Goal: Task Accomplishment & Management: Complete application form

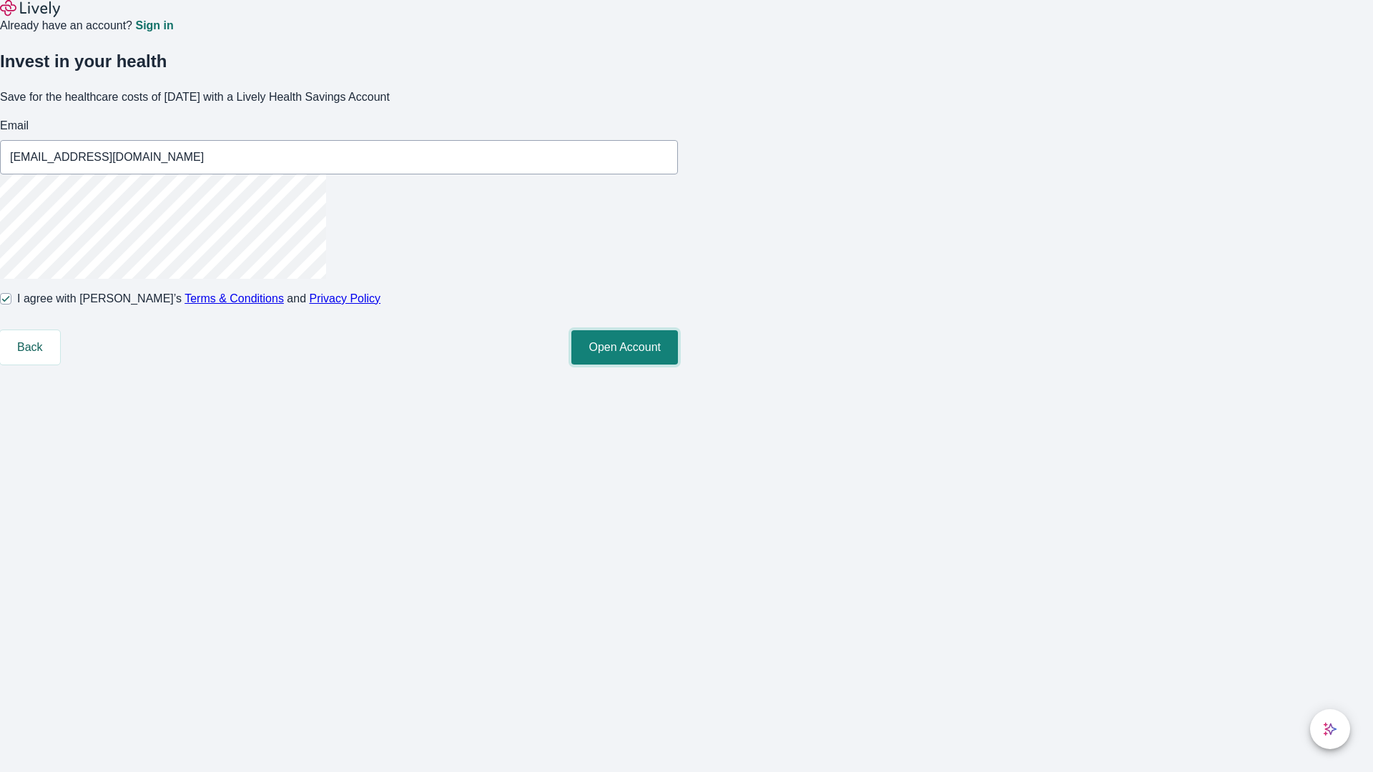
click at [678, 365] on button "Open Account" at bounding box center [624, 347] width 107 height 34
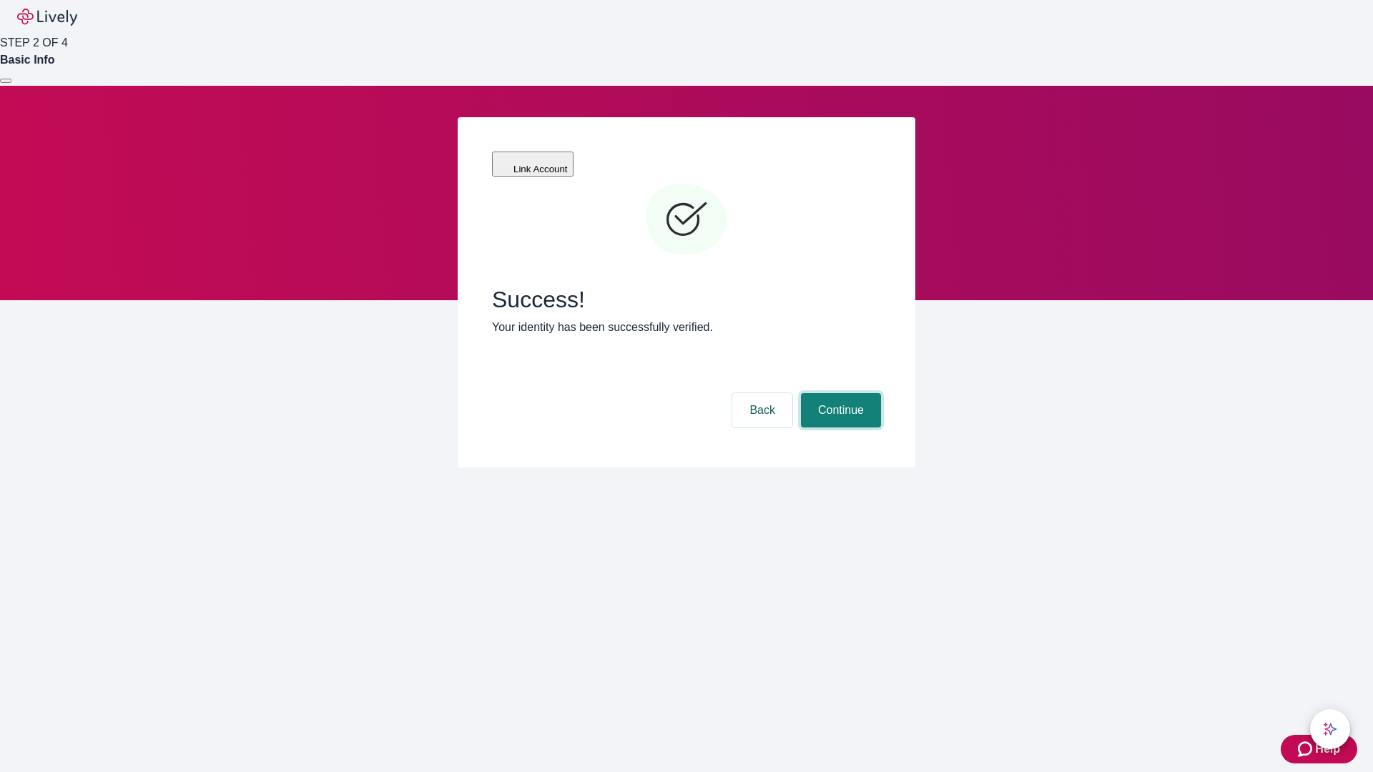
click at [839, 393] on button "Continue" at bounding box center [841, 410] width 80 height 34
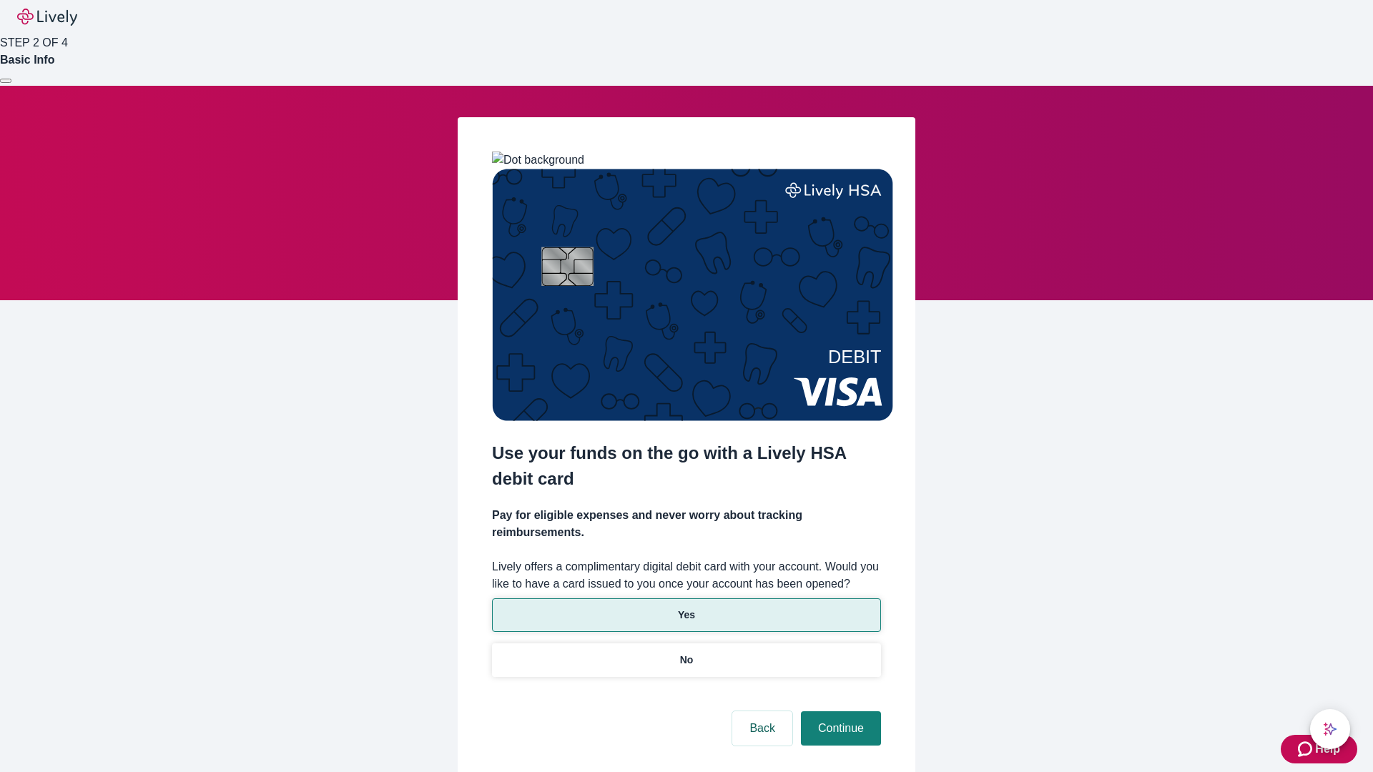
click at [686, 608] on p "Yes" at bounding box center [686, 615] width 17 height 15
click at [839, 711] on button "Continue" at bounding box center [841, 728] width 80 height 34
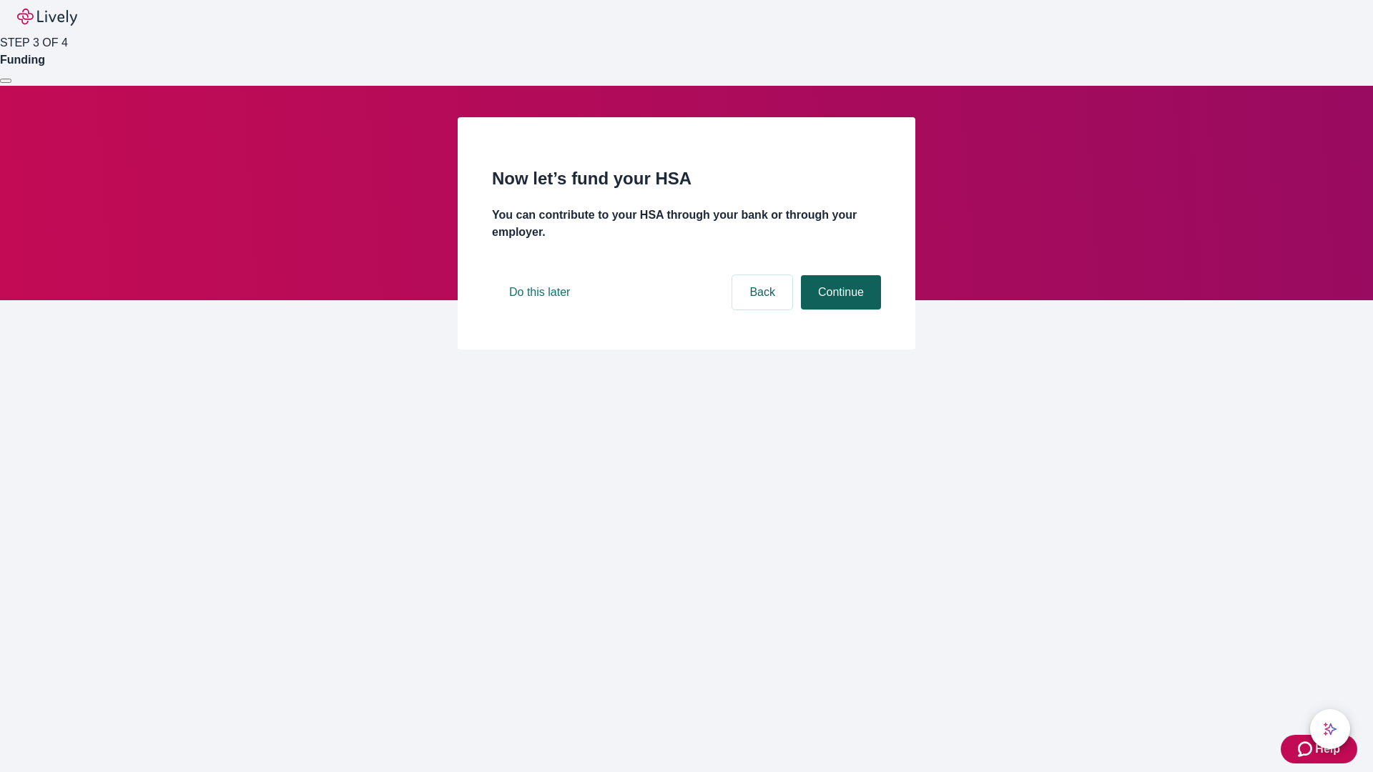
click at [839, 310] on button "Continue" at bounding box center [841, 292] width 80 height 34
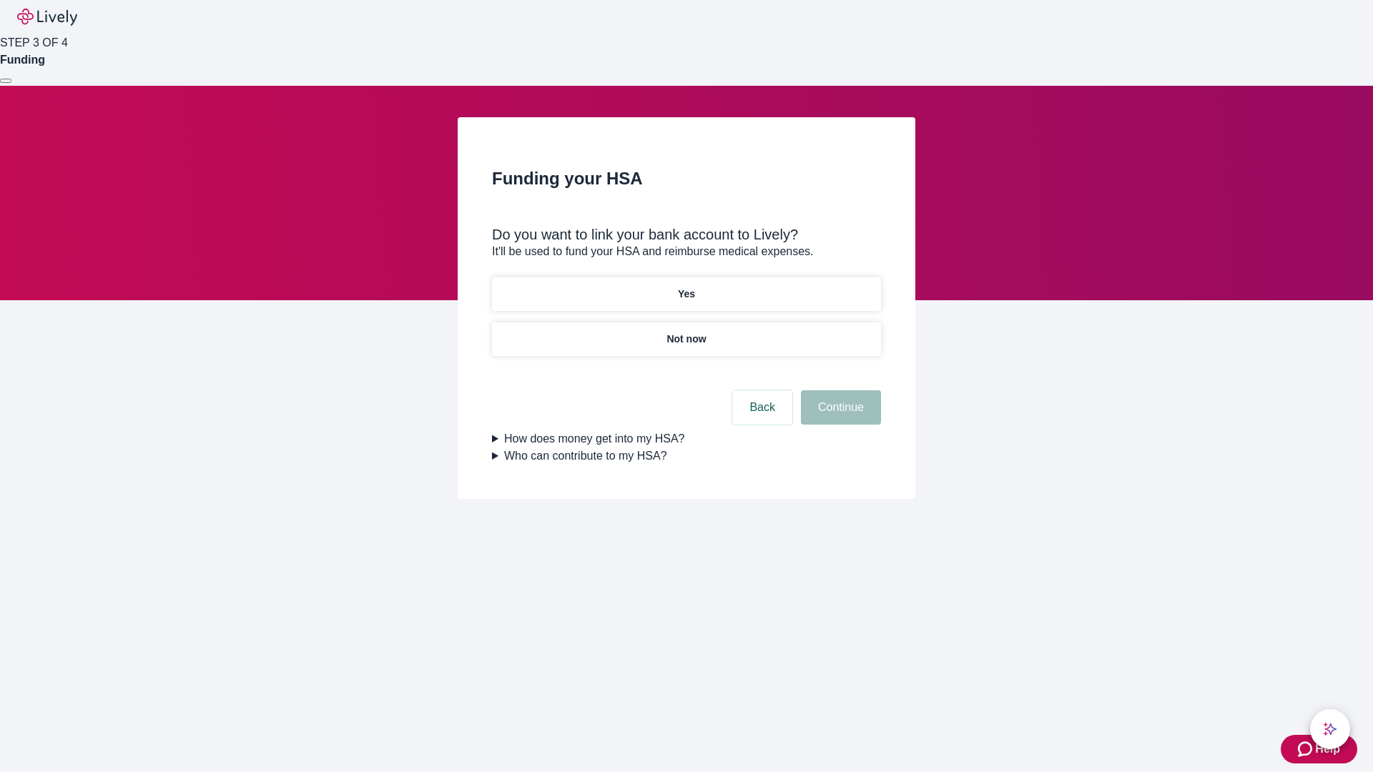
click at [686, 332] on p "Not now" at bounding box center [685, 339] width 39 height 15
click at [839, 416] on button "Continue" at bounding box center [841, 407] width 80 height 34
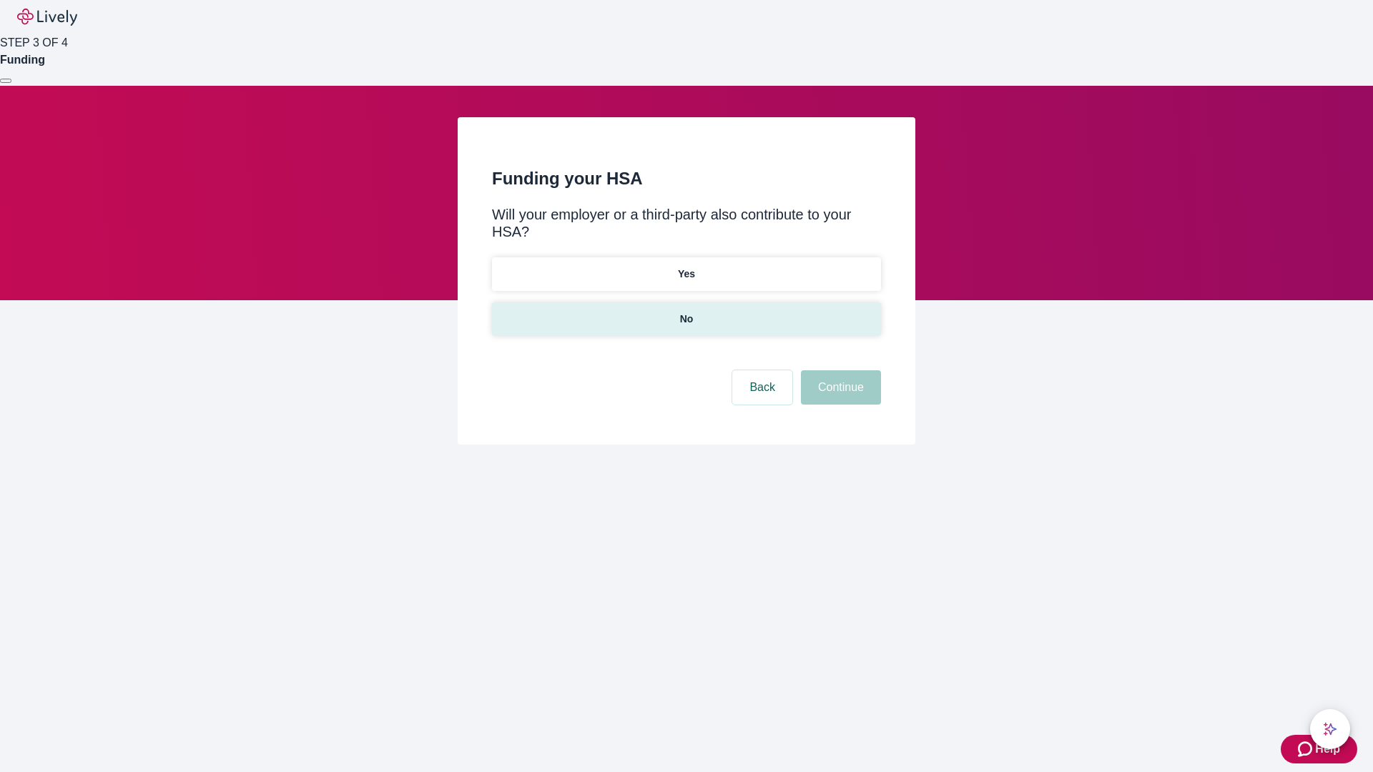
click at [686, 312] on p "No" at bounding box center [687, 319] width 14 height 15
click at [839, 370] on button "Continue" at bounding box center [841, 387] width 80 height 34
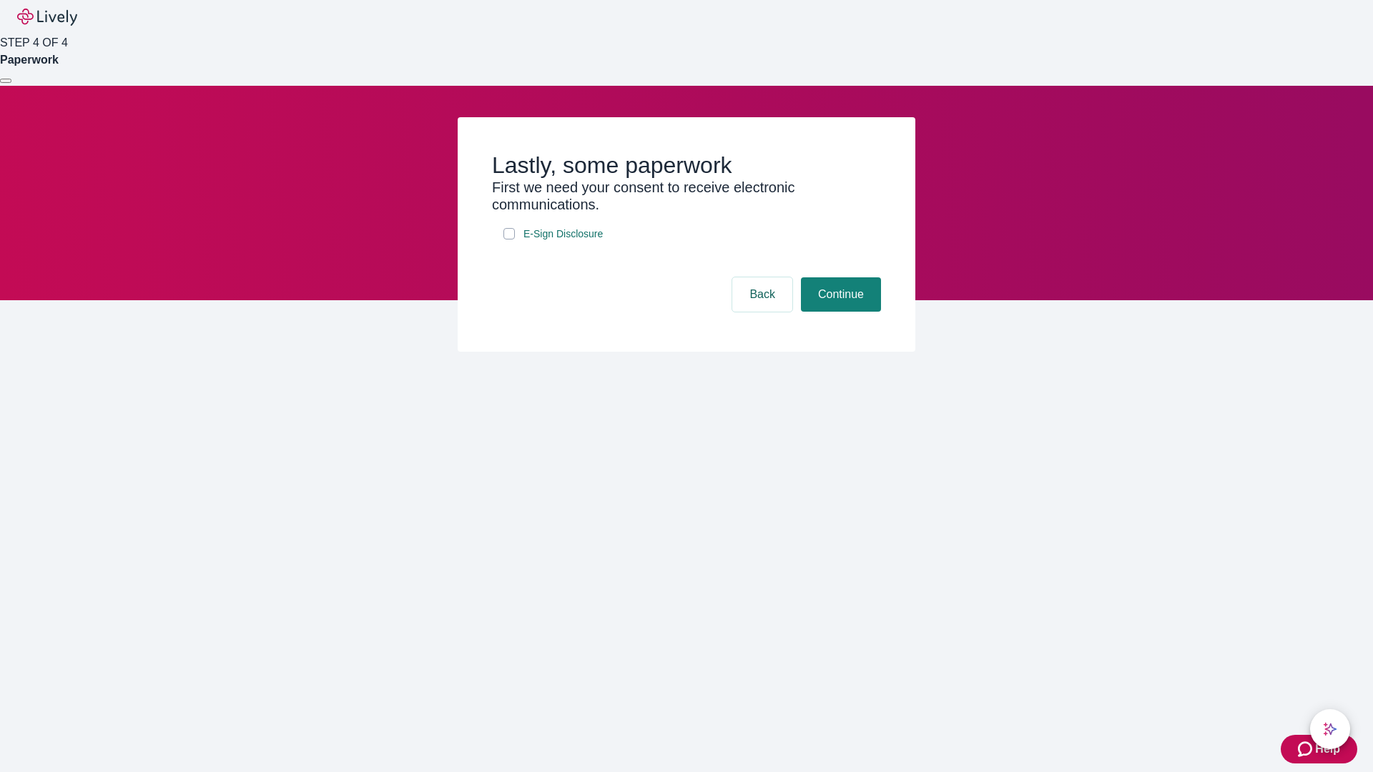
click at [509, 240] on input "E-Sign Disclosure" at bounding box center [508, 233] width 11 height 11
checkbox input "true"
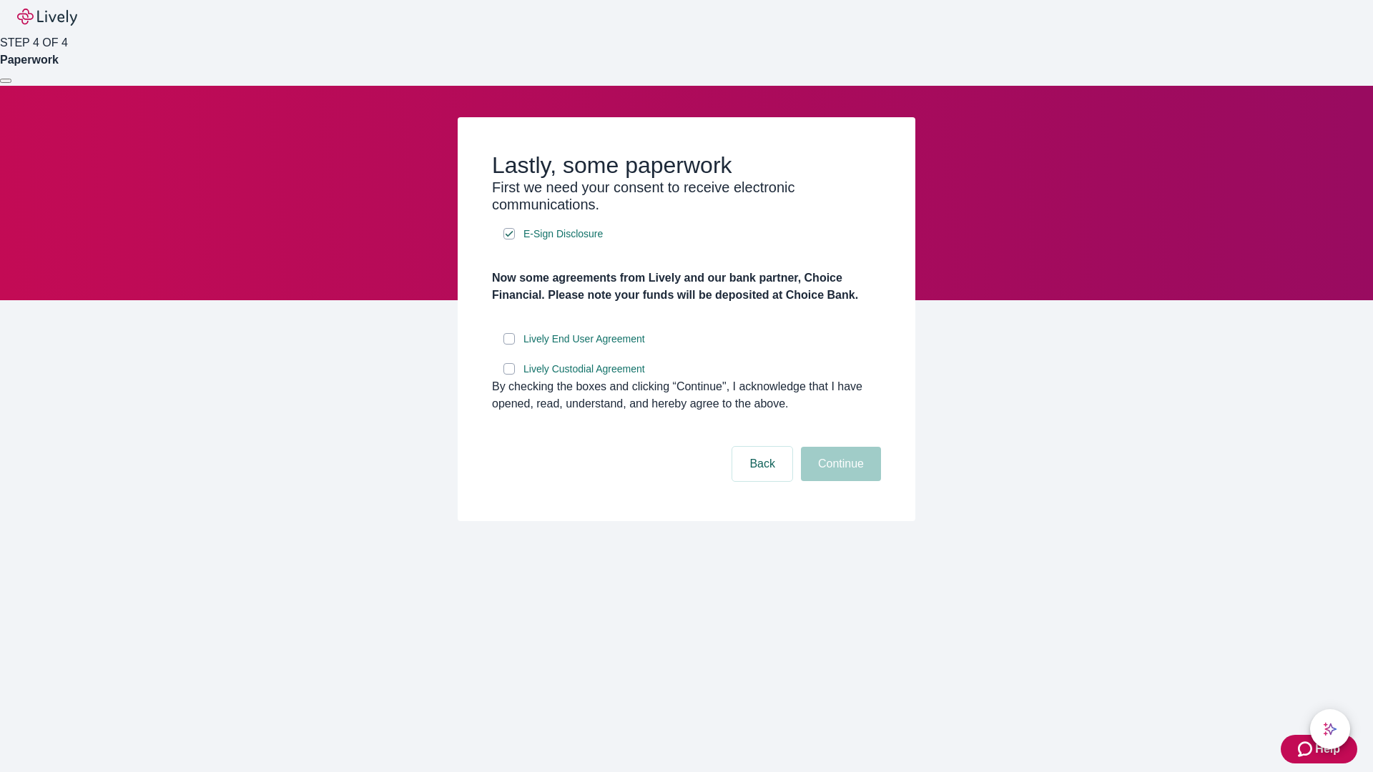
click at [509, 345] on input "Lively End User Agreement" at bounding box center [508, 338] width 11 height 11
checkbox input "true"
click at [509, 375] on input "Lively Custodial Agreement" at bounding box center [508, 368] width 11 height 11
checkbox input "true"
click at [839, 481] on button "Continue" at bounding box center [841, 464] width 80 height 34
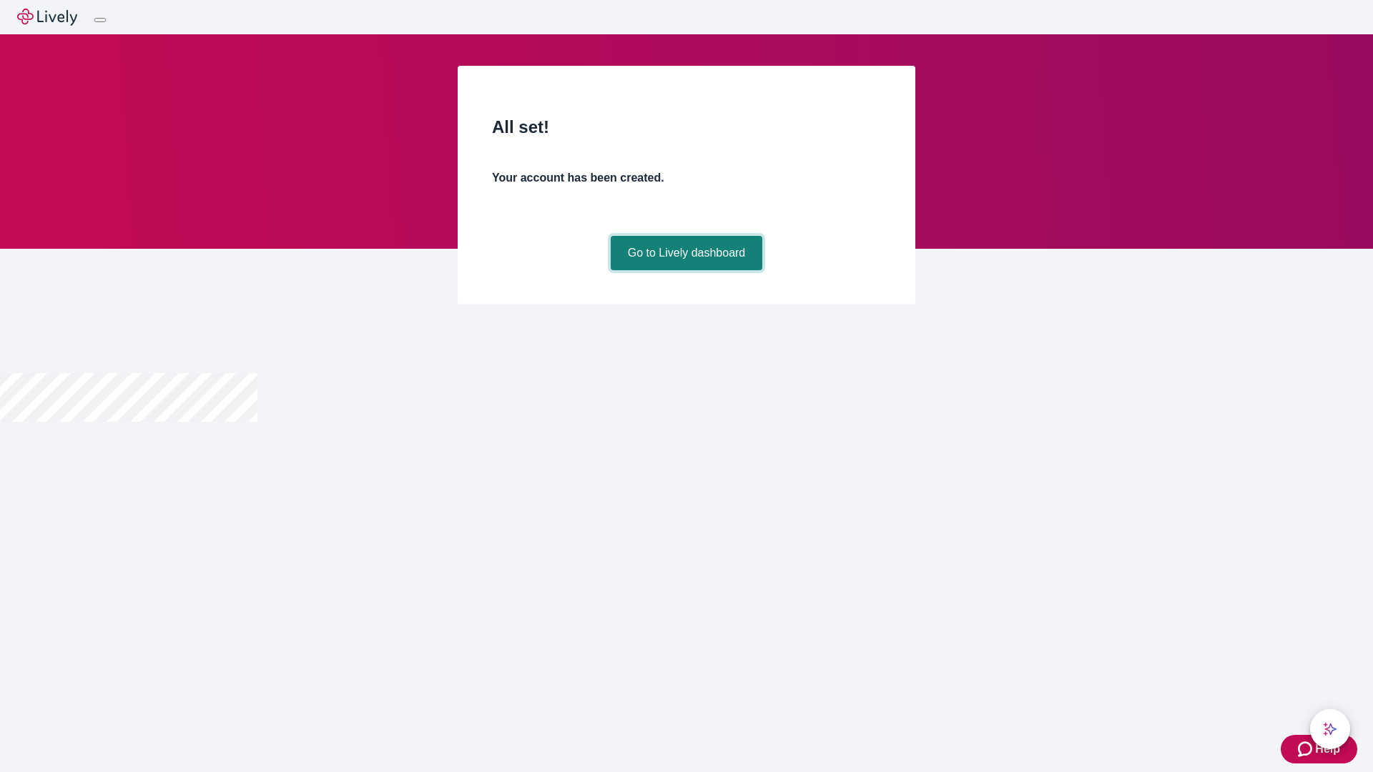
click at [686, 270] on link "Go to Lively dashboard" at bounding box center [687, 253] width 152 height 34
